Goal: Task Accomplishment & Management: Manage account settings

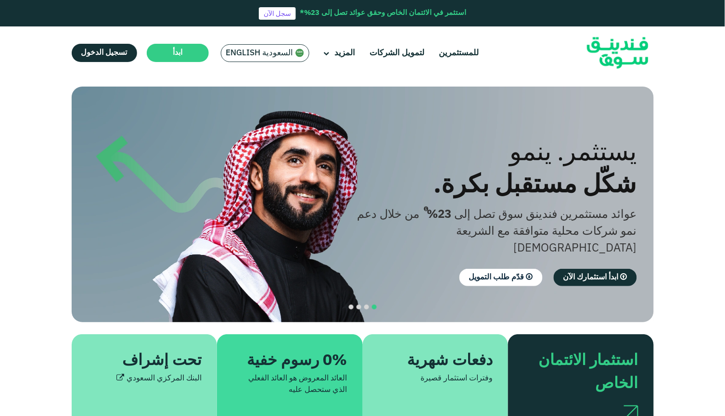
click at [261, 55] on span "السعودية English" at bounding box center [259, 53] width 67 height 11
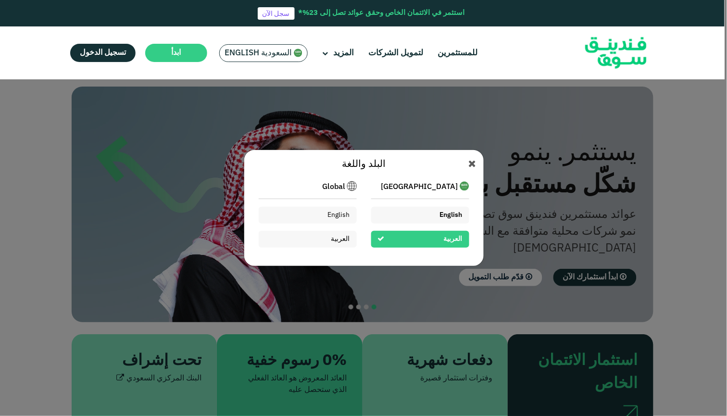
click at [400, 216] on div "English" at bounding box center [420, 215] width 98 height 17
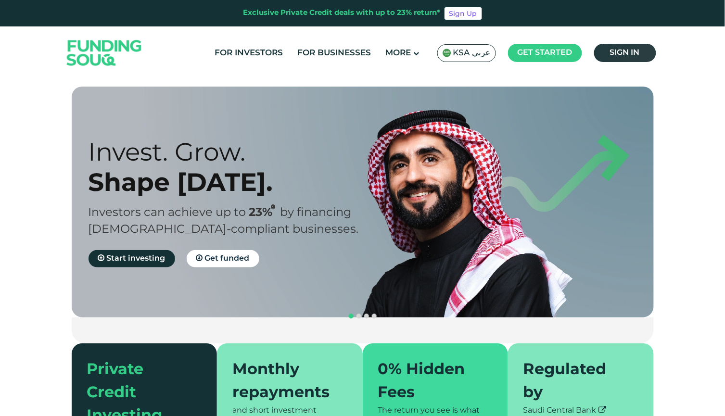
click at [614, 55] on span "Sign in" at bounding box center [625, 52] width 30 height 7
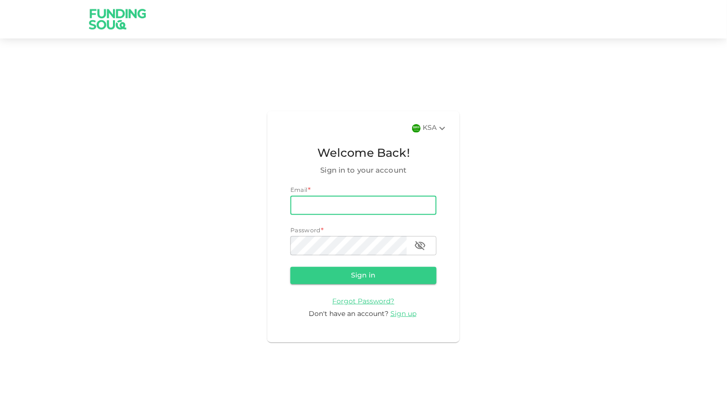
click at [315, 213] on input "email" at bounding box center [363, 205] width 146 height 19
type input "ma.jaouni@gmail.com"
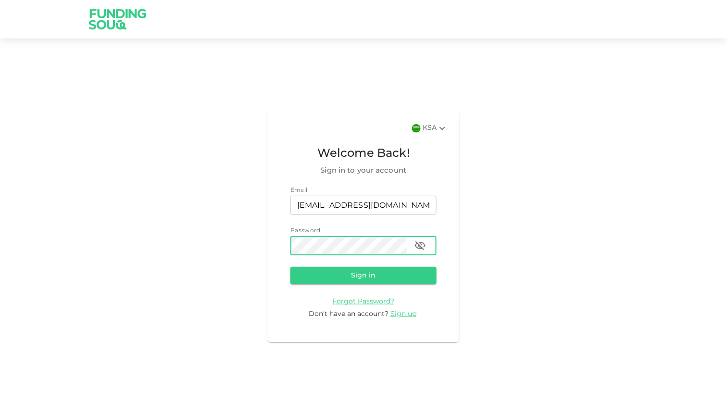
click at [417, 245] on icon "button" at bounding box center [421, 246] width 12 height 12
click at [413, 274] on button "Sign in" at bounding box center [363, 275] width 146 height 17
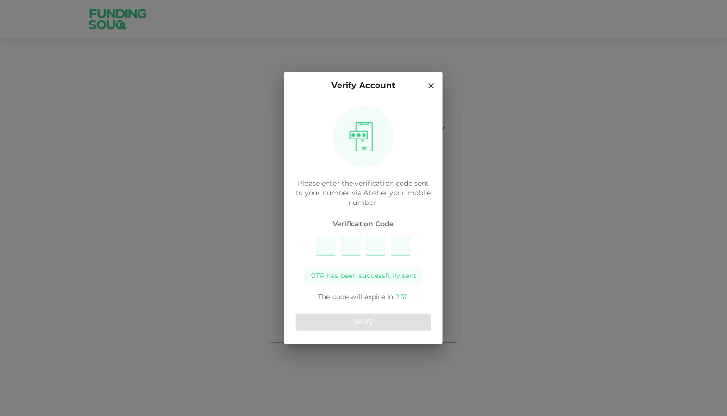
type input "4"
type input "7"
type input "9"
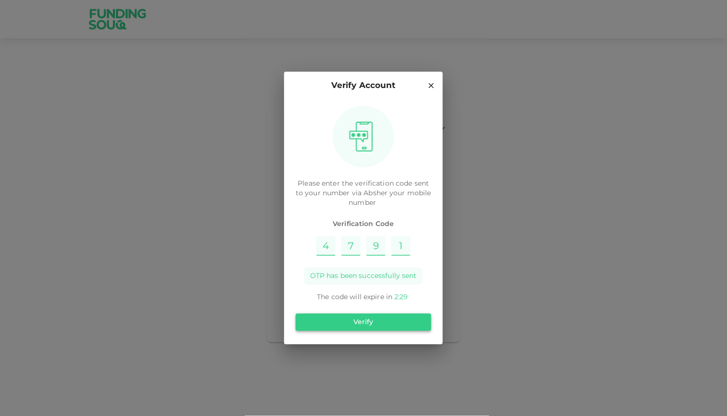
type input "1"
click at [398, 328] on button "Verify" at bounding box center [364, 322] width 136 height 17
